Goal: Task Accomplishment & Management: Use online tool/utility

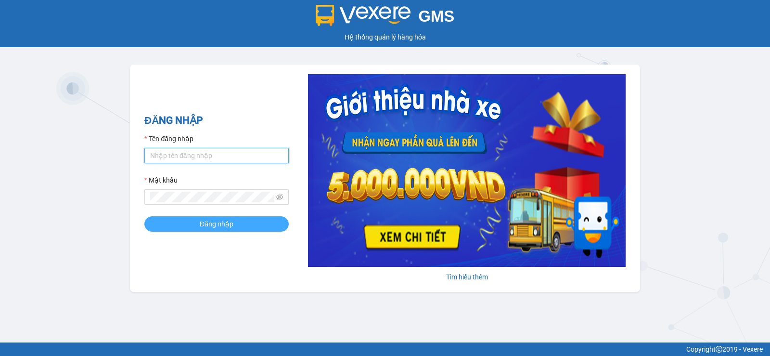
type input "chauq1.tralanvien"
click at [224, 223] on span "Đăng nhập" at bounding box center [217, 224] width 34 height 11
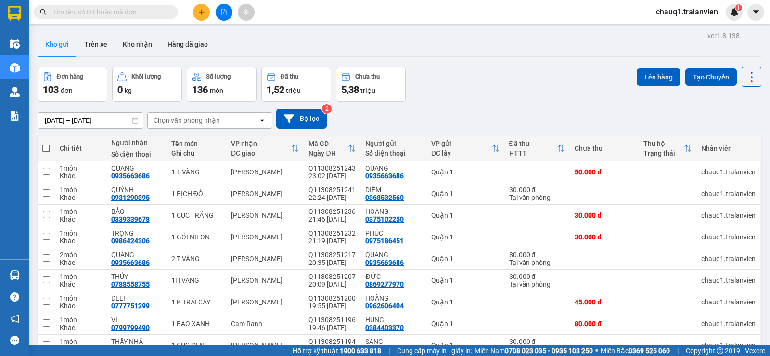
click at [167, 9] on span at bounding box center [106, 12] width 144 height 14
click at [107, 17] on input "text" at bounding box center [110, 12] width 114 height 11
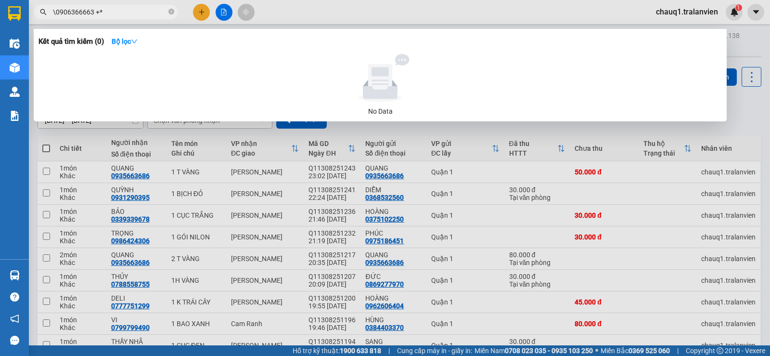
type input "0906366663 +*"
